Goal: Transaction & Acquisition: Book appointment/travel/reservation

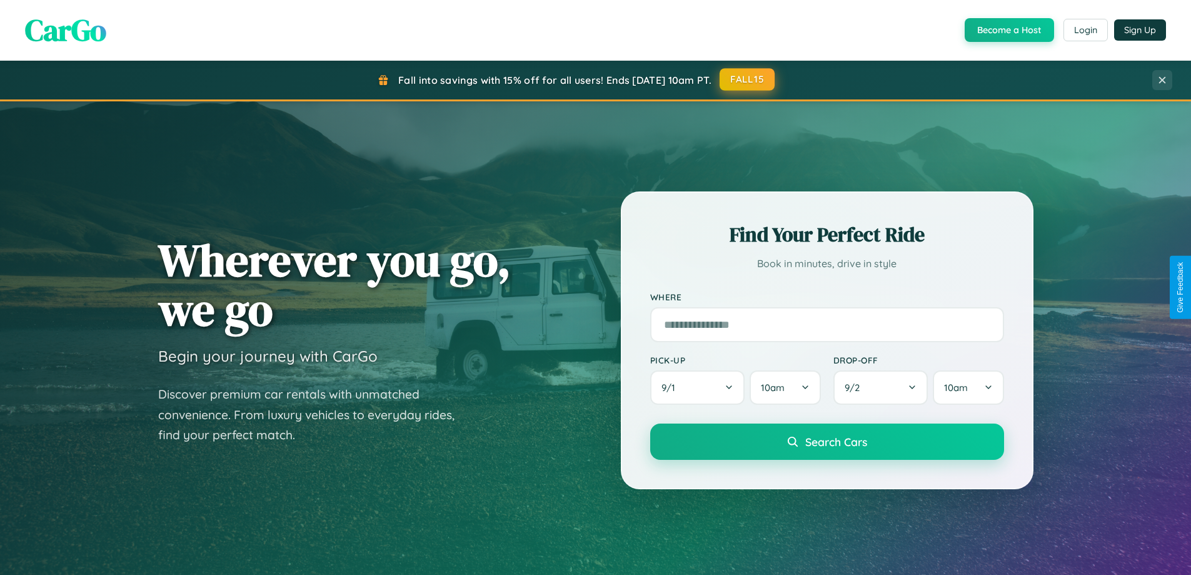
click at [748, 79] on button "FALL15" at bounding box center [747, 79] width 55 height 23
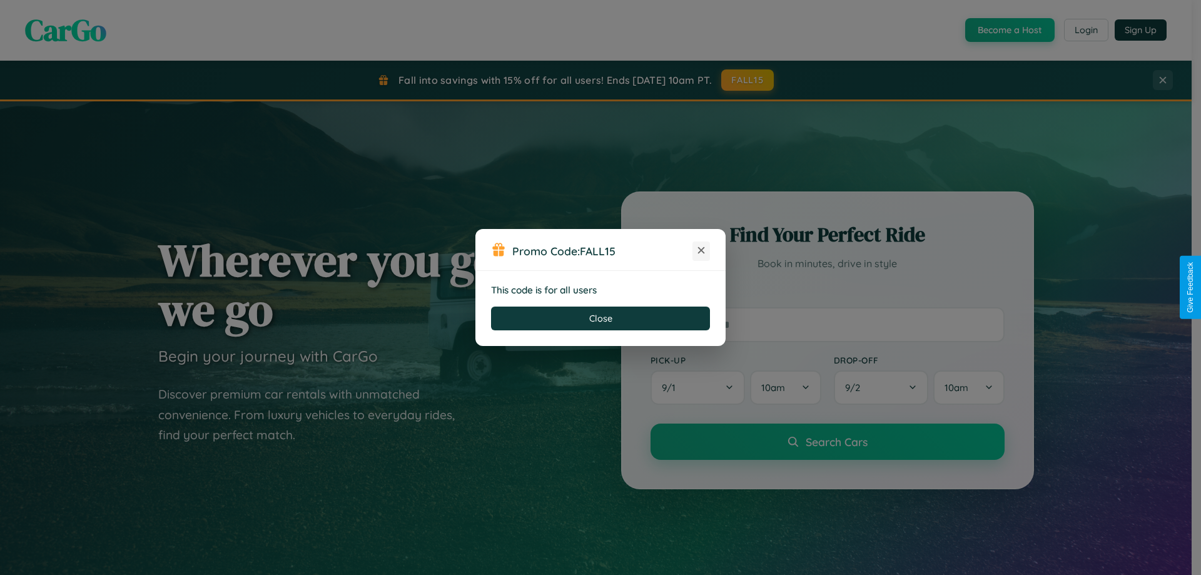
click at [701, 251] on icon at bounding box center [701, 250] width 13 height 13
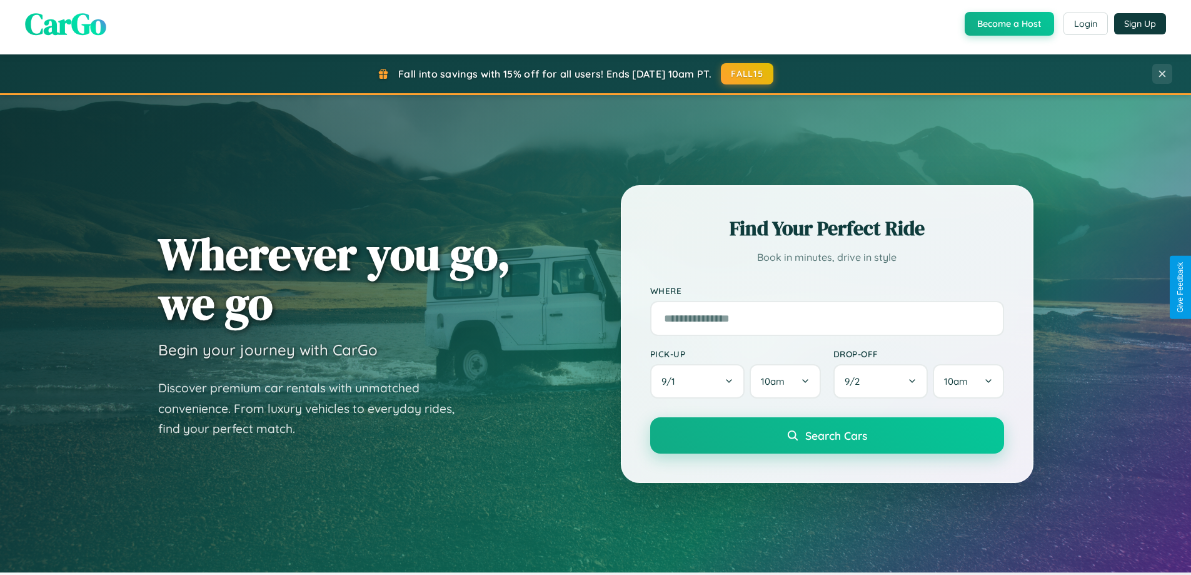
scroll to position [1465, 0]
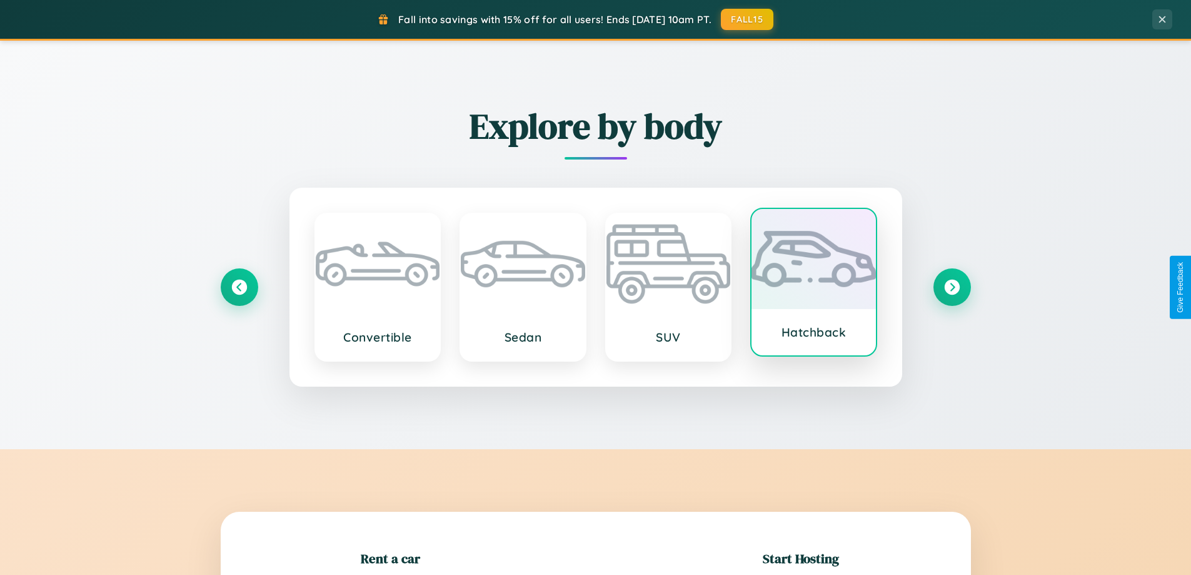
click at [814, 282] on div at bounding box center [814, 259] width 124 height 100
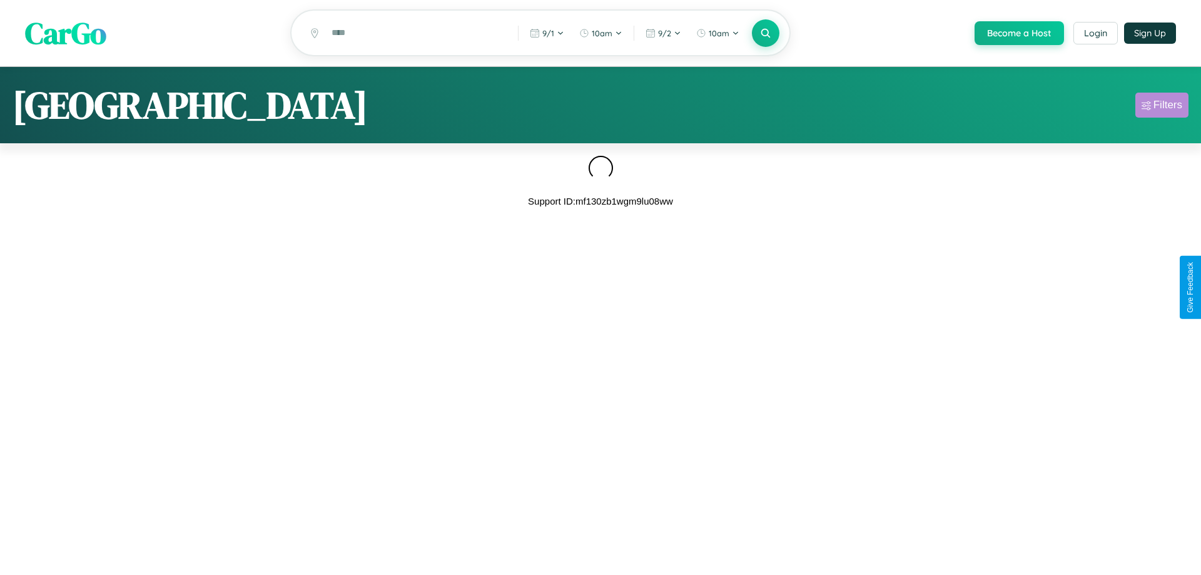
click at [1161, 107] on div "Filters" at bounding box center [1167, 105] width 29 height 13
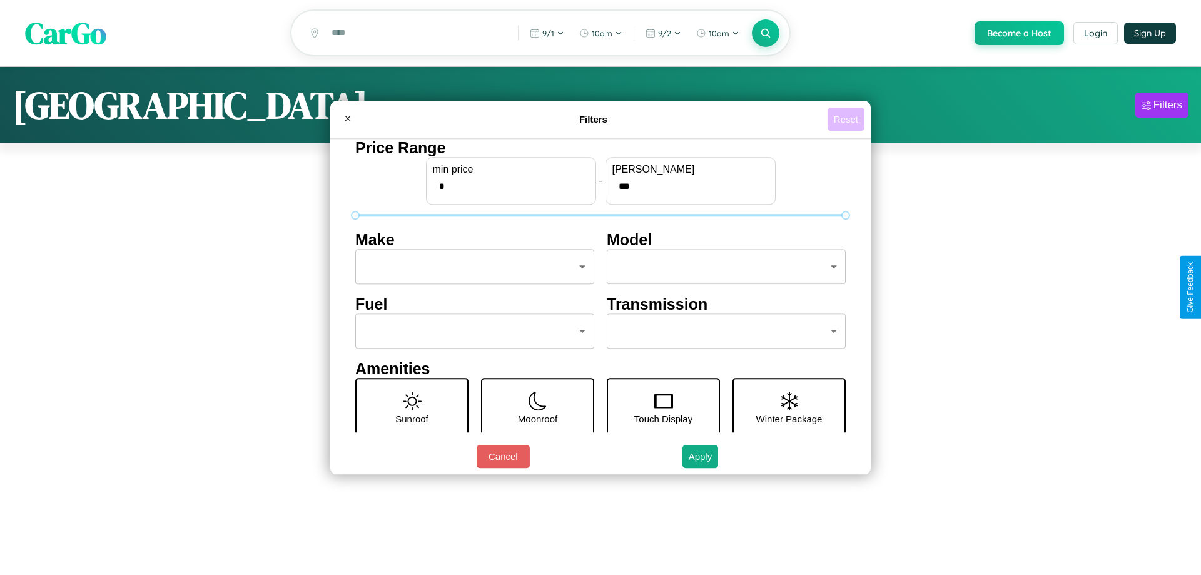
click at [846, 119] on button "Reset" at bounding box center [845, 119] width 37 height 23
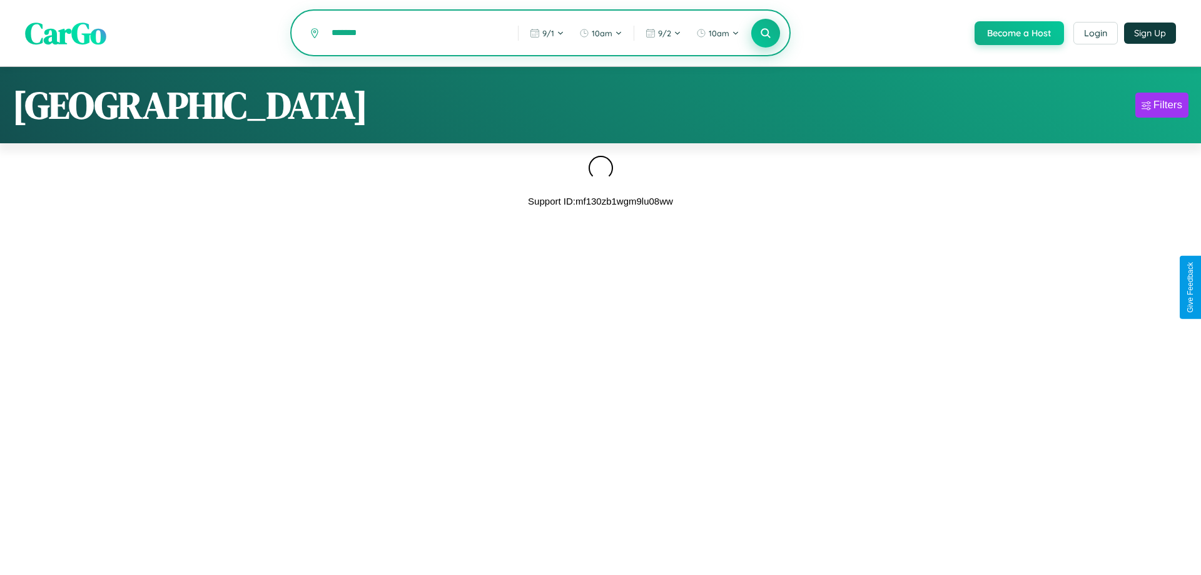
type input "*******"
click at [764, 34] on icon at bounding box center [765, 33] width 12 height 12
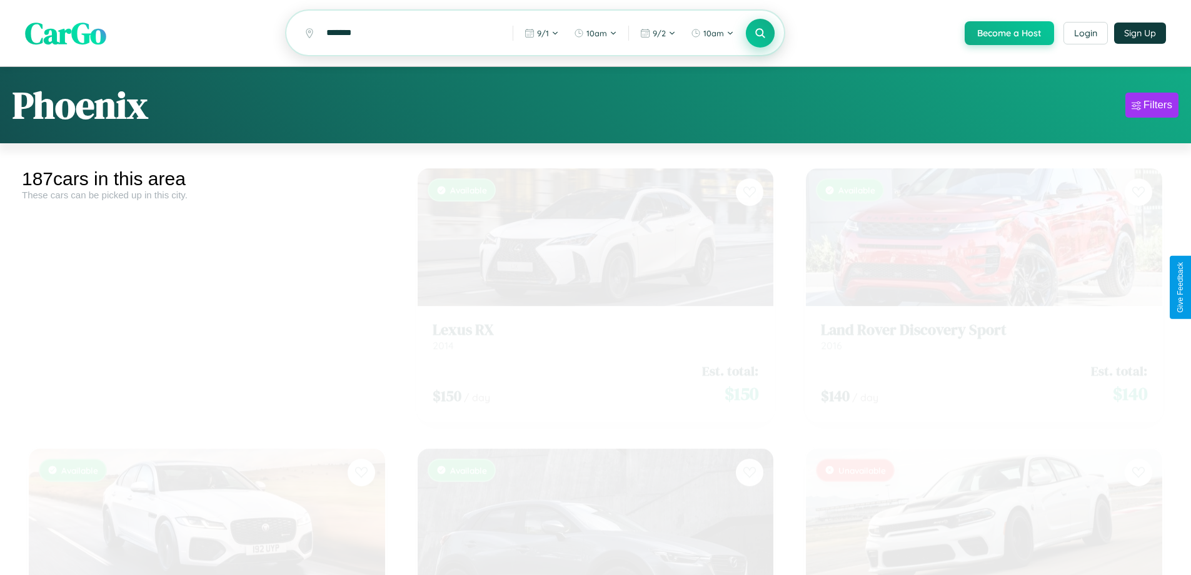
scroll to position [12498, 0]
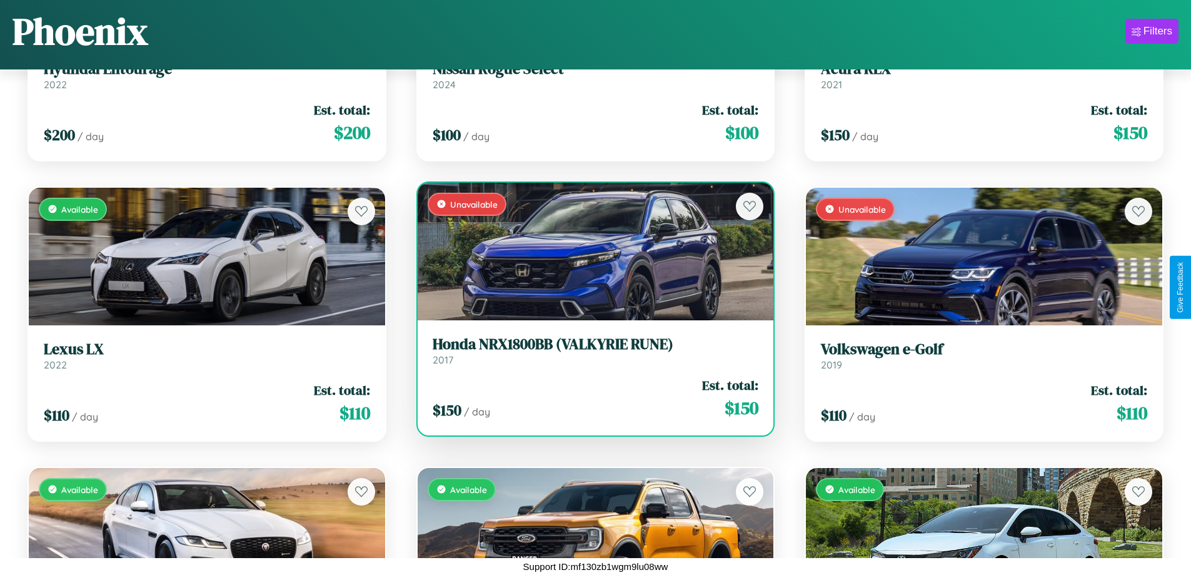
click at [590, 398] on div "$ 150 / day Est. total: $ 150" at bounding box center [596, 398] width 326 height 44
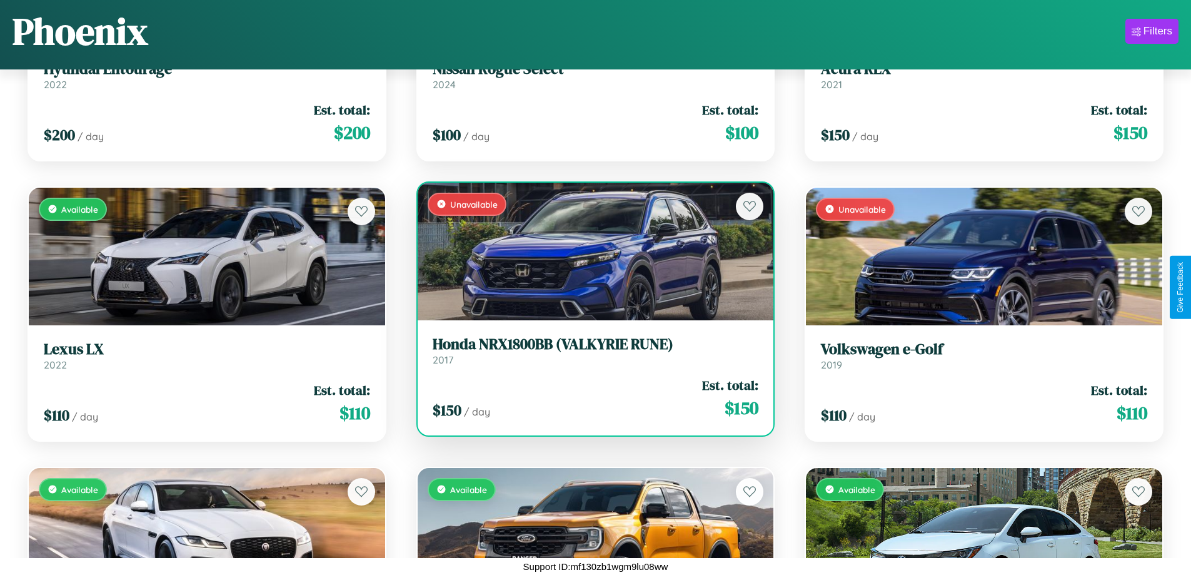
click at [590, 398] on div "$ 150 / day Est. total: $ 150" at bounding box center [596, 398] width 326 height 44
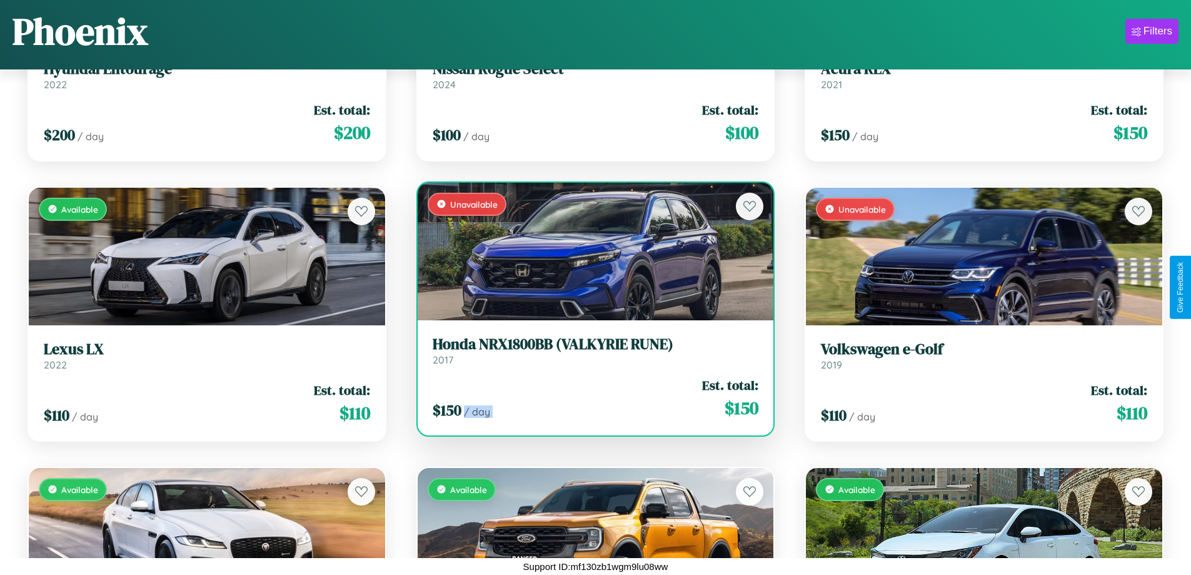
click at [590, 398] on div "$ 150 / day Est. total: $ 150" at bounding box center [596, 398] width 326 height 44
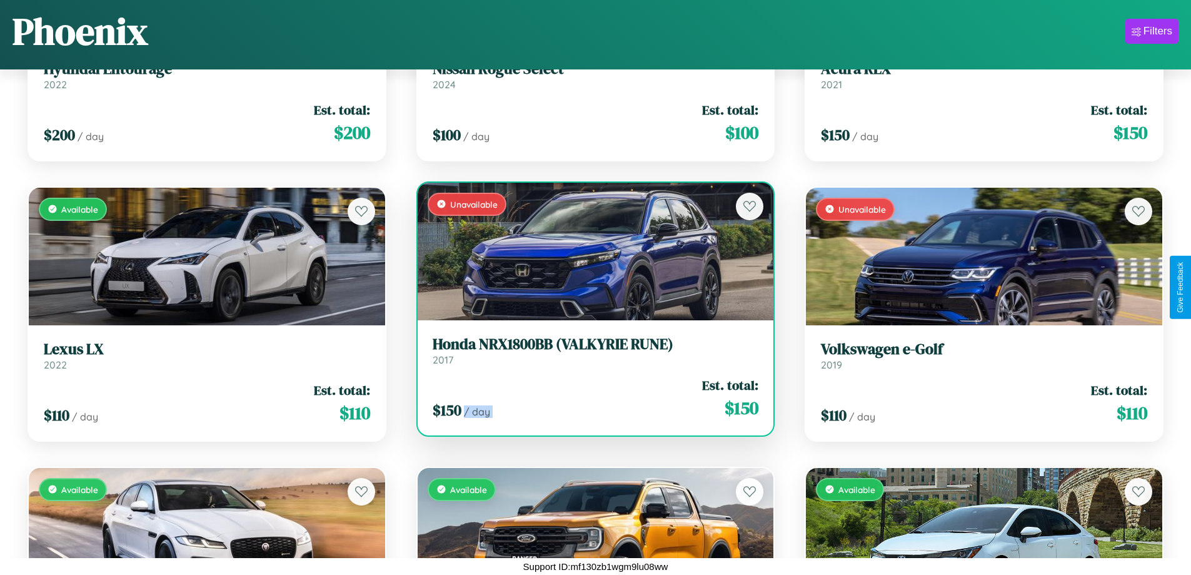
click at [590, 398] on div "$ 150 / day Est. total: $ 150" at bounding box center [596, 398] width 326 height 44
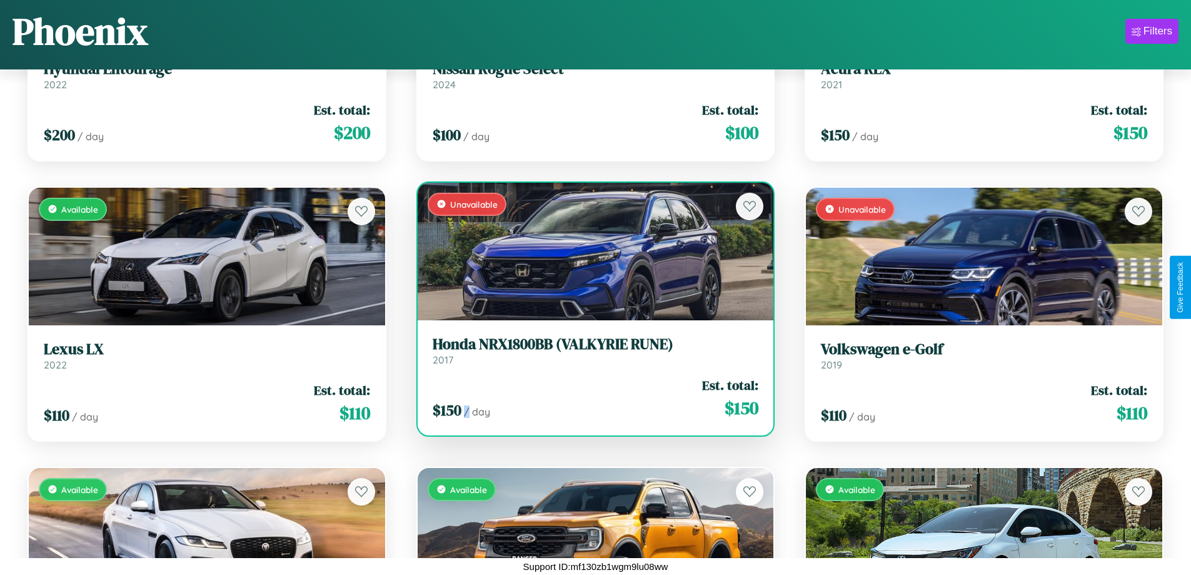
click at [590, 398] on div "$ 150 / day Est. total: $ 150" at bounding box center [596, 398] width 326 height 44
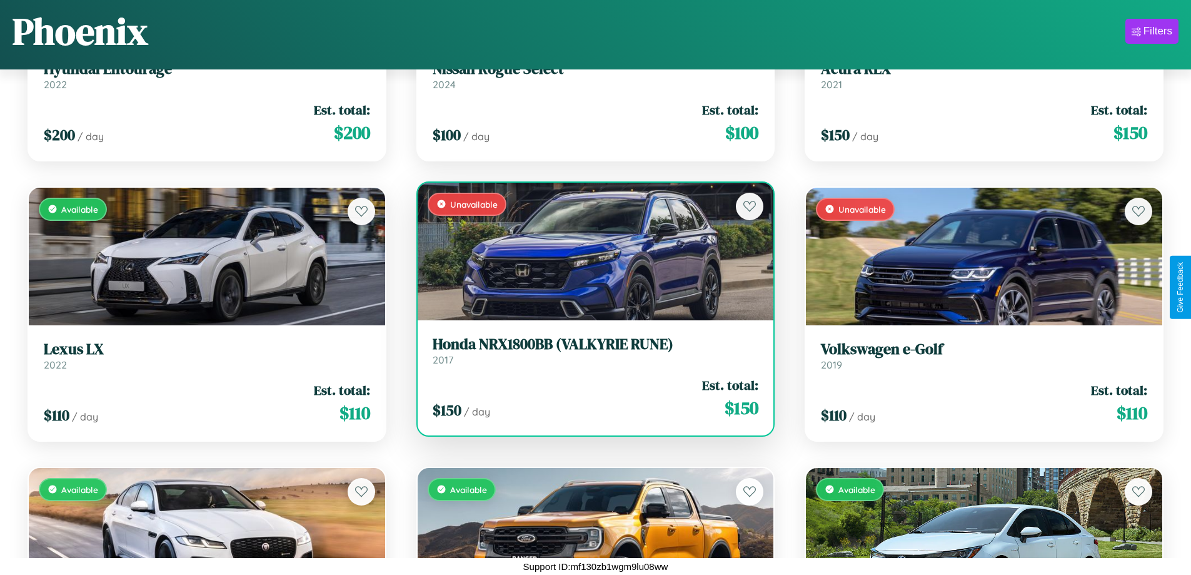
click at [590, 350] on h3 "Honda NRX1800BB (VALKYRIE RUNE)" at bounding box center [596, 344] width 326 height 18
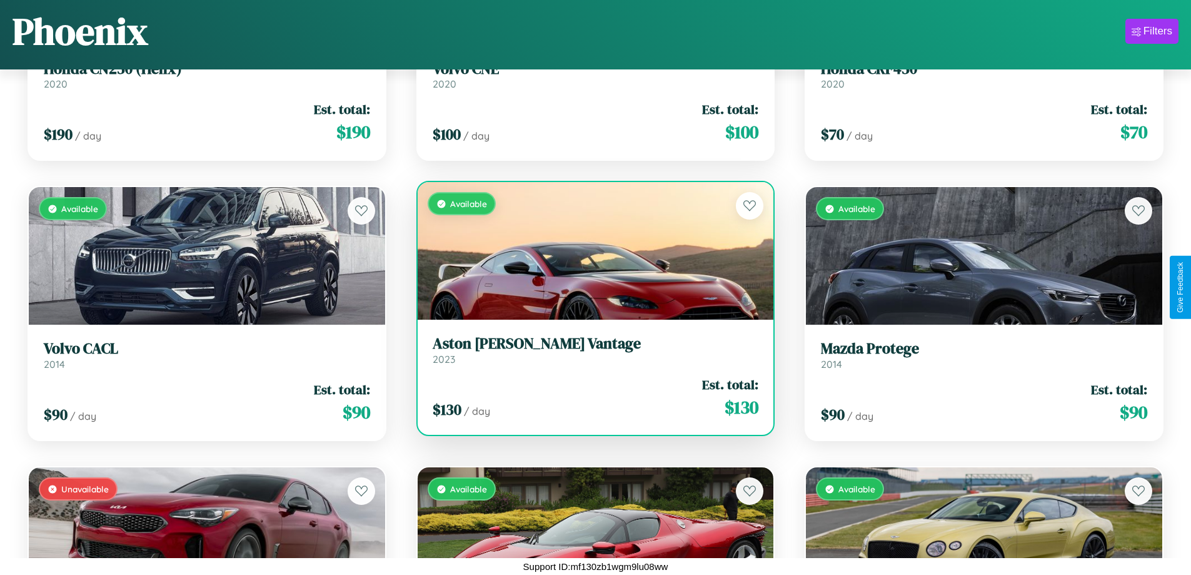
click at [590, 350] on h3 "Aston [PERSON_NAME] Vantage" at bounding box center [596, 344] width 326 height 18
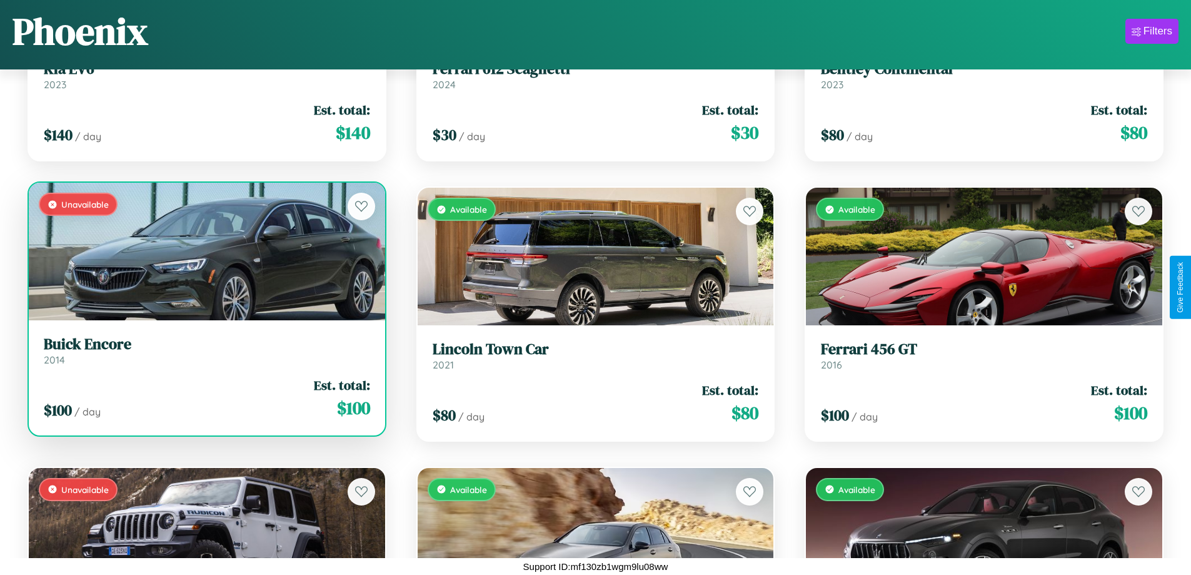
click at [205, 352] on h3 "Buick Encore" at bounding box center [207, 344] width 326 height 18
